Goal: Task Accomplishment & Management: Use online tool/utility

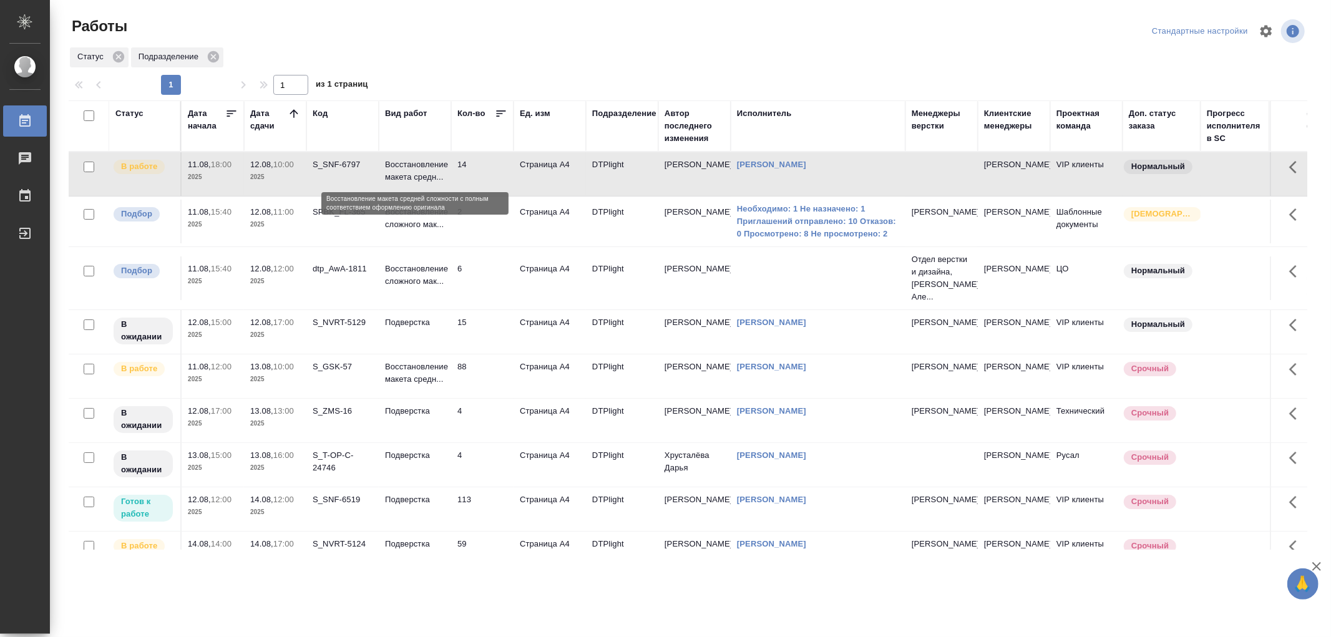
click at [429, 164] on p "Восстановление макета средн..." at bounding box center [415, 171] width 60 height 25
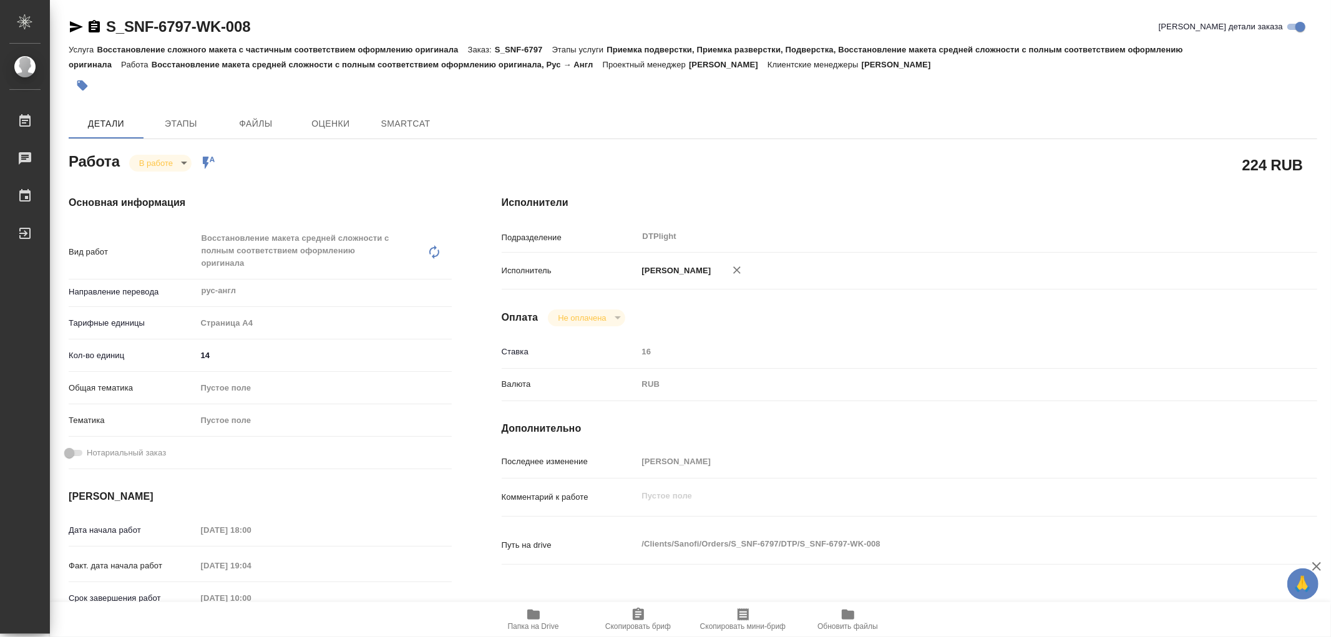
type textarea "x"
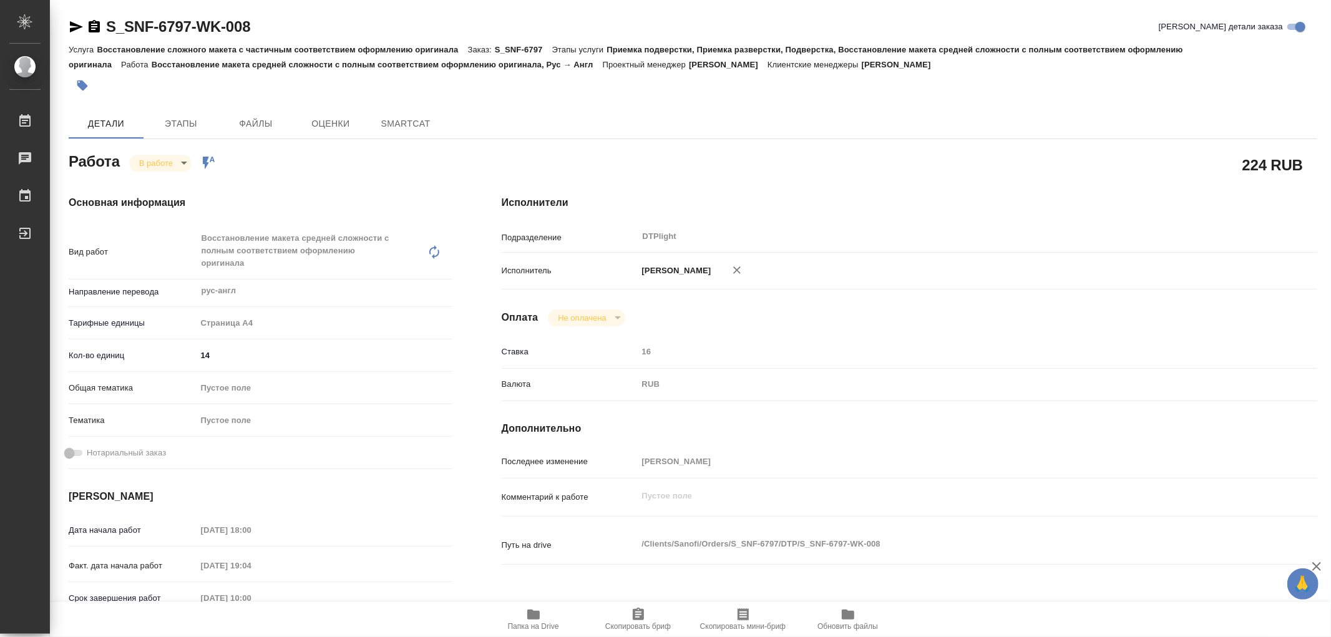
type textarea "x"
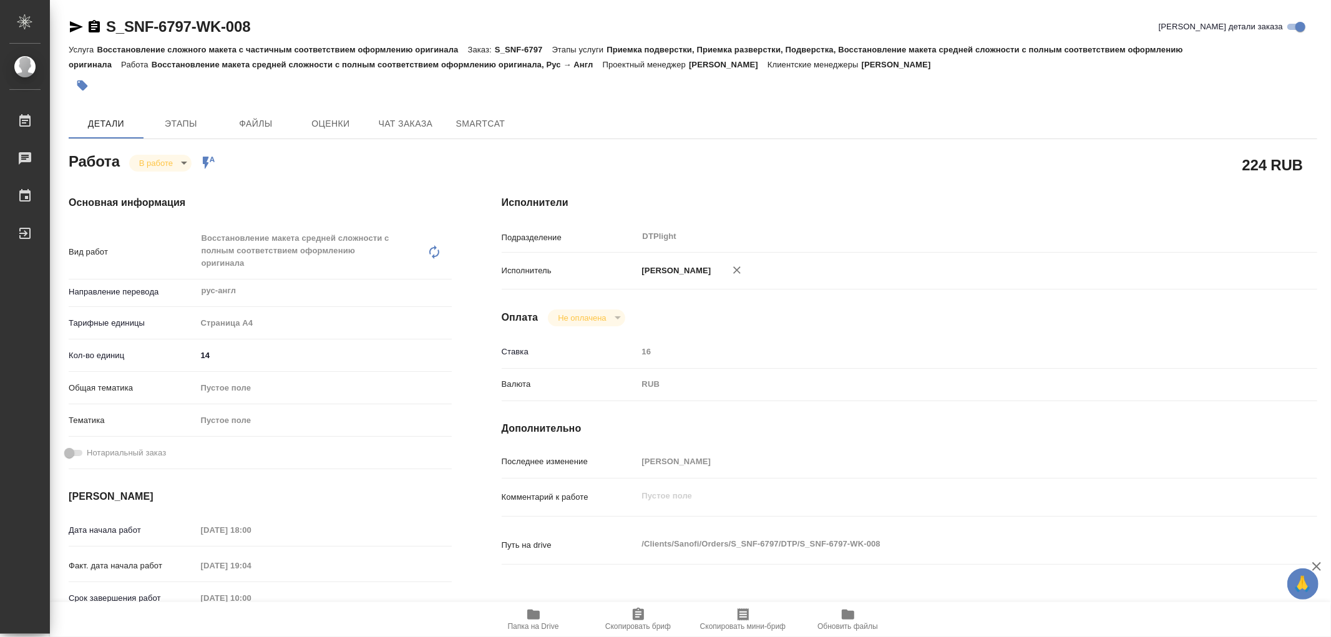
click at [540, 615] on icon "button" at bounding box center [533, 614] width 15 height 15
type textarea "x"
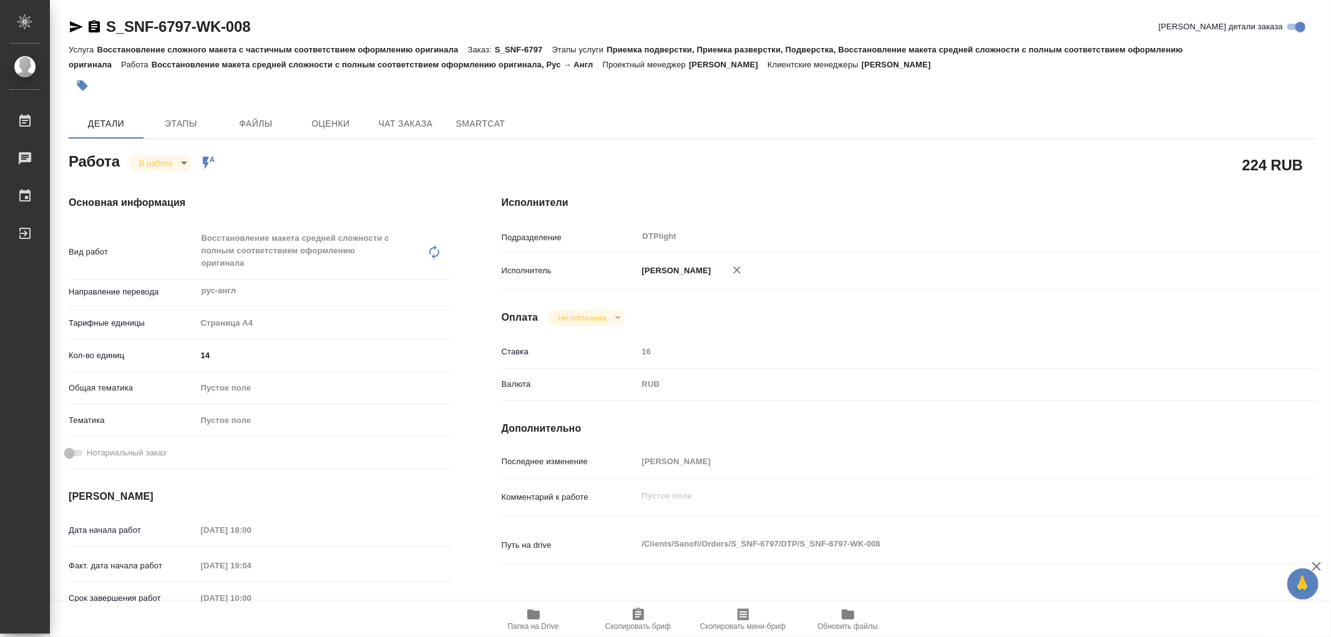
type textarea "x"
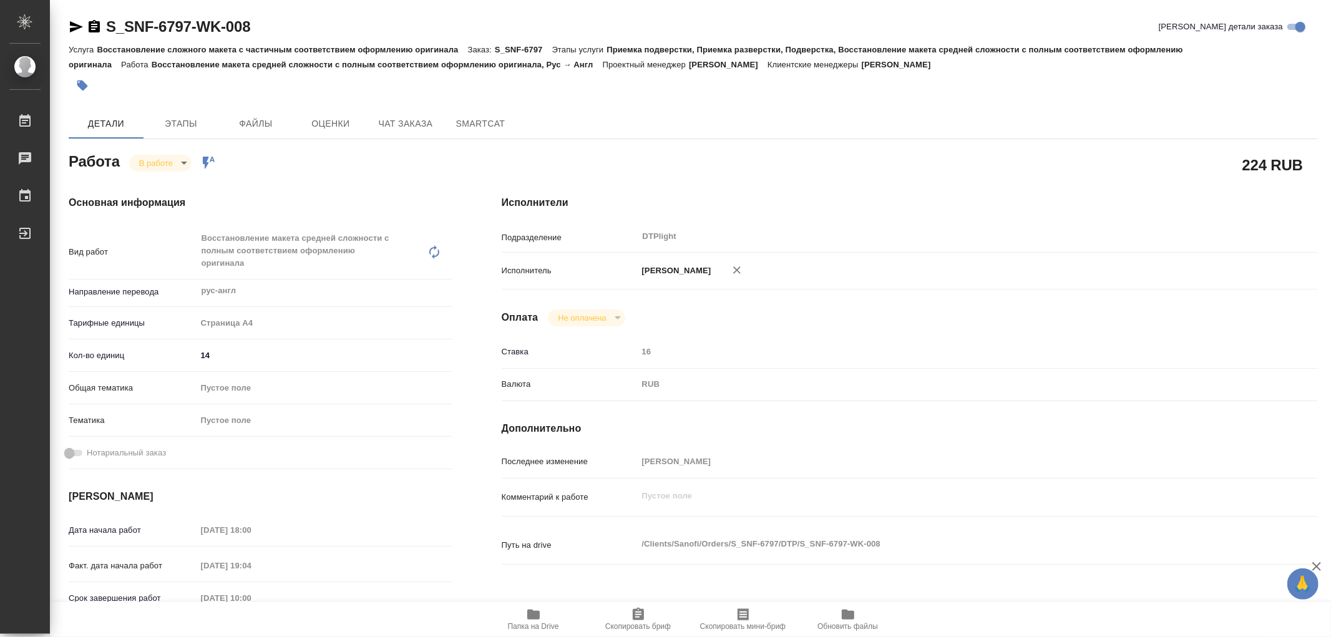
type textarea "x"
